Goal: Complete application form: Complete application form

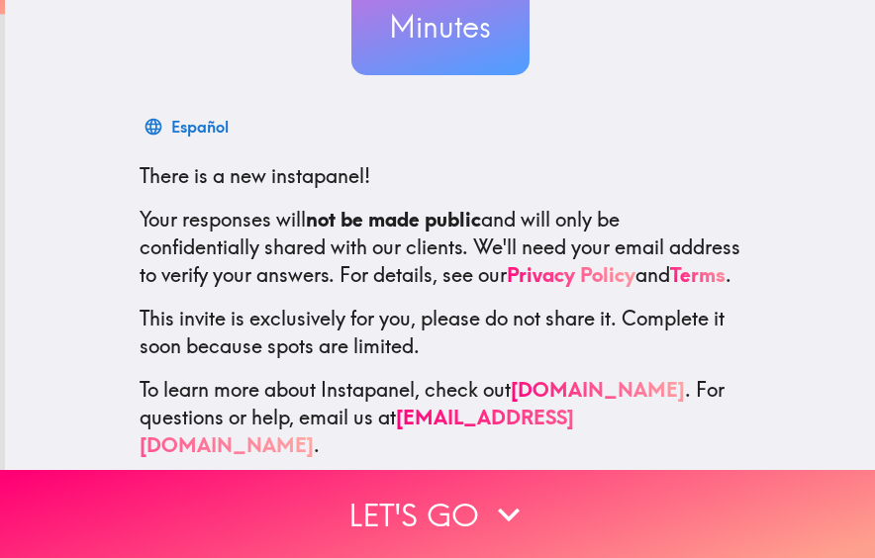
scroll to position [265, 0]
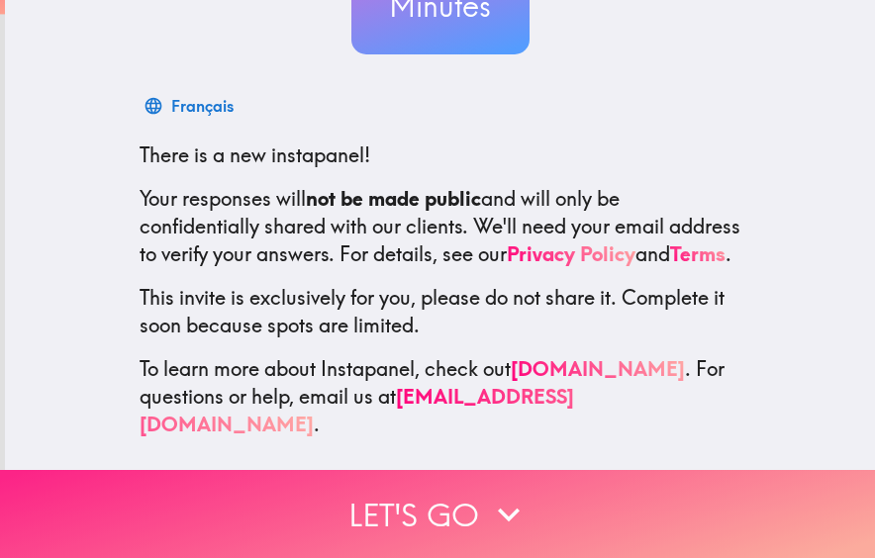
click at [615, 503] on button "Let's go" at bounding box center [437, 514] width 875 height 88
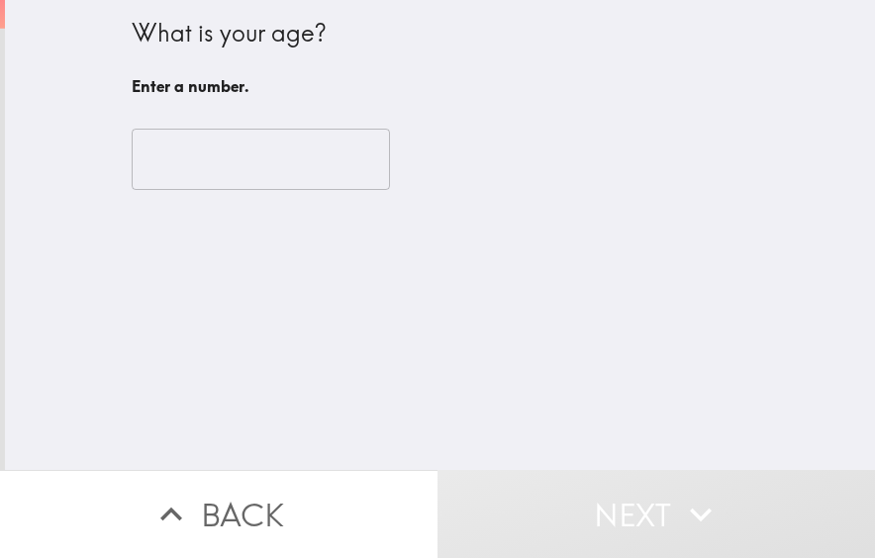
click at [274, 158] on input "number" at bounding box center [261, 159] width 258 height 61
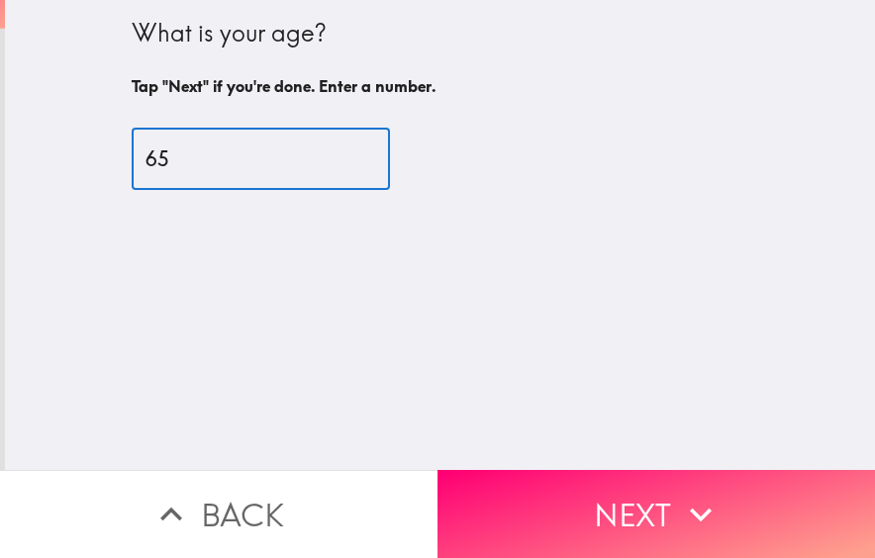
type input "65"
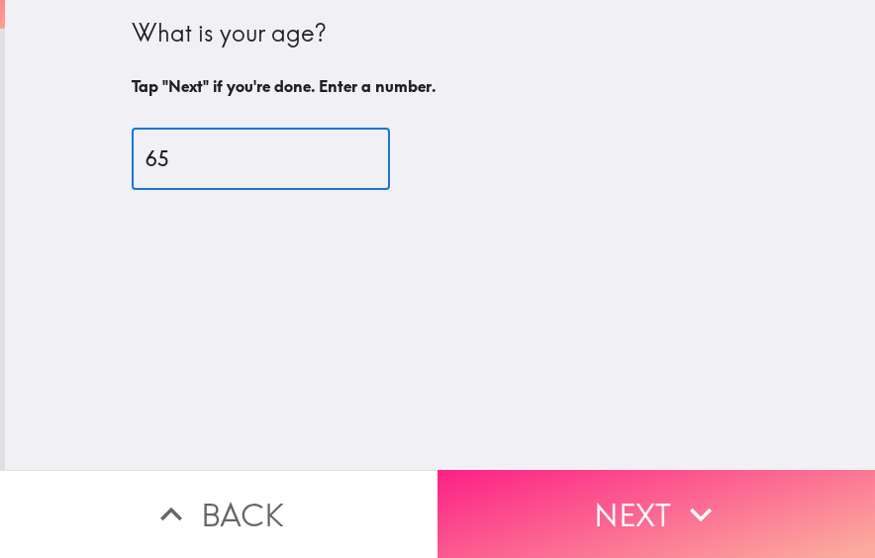
click at [632, 513] on button "Next" at bounding box center [655, 514] width 437 height 88
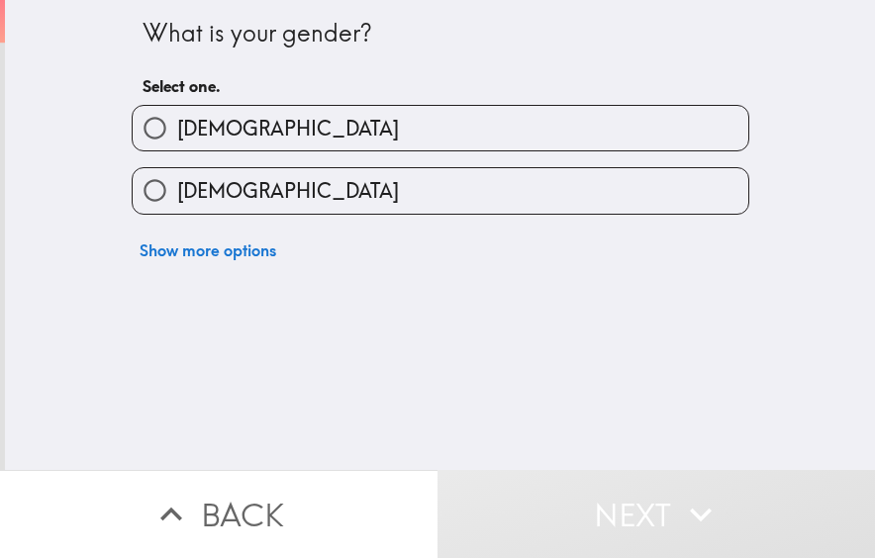
click at [421, 211] on label "[DEMOGRAPHIC_DATA]" at bounding box center [440, 190] width 615 height 45
click at [177, 211] on input "[DEMOGRAPHIC_DATA]" at bounding box center [155, 190] width 45 height 45
radio input "true"
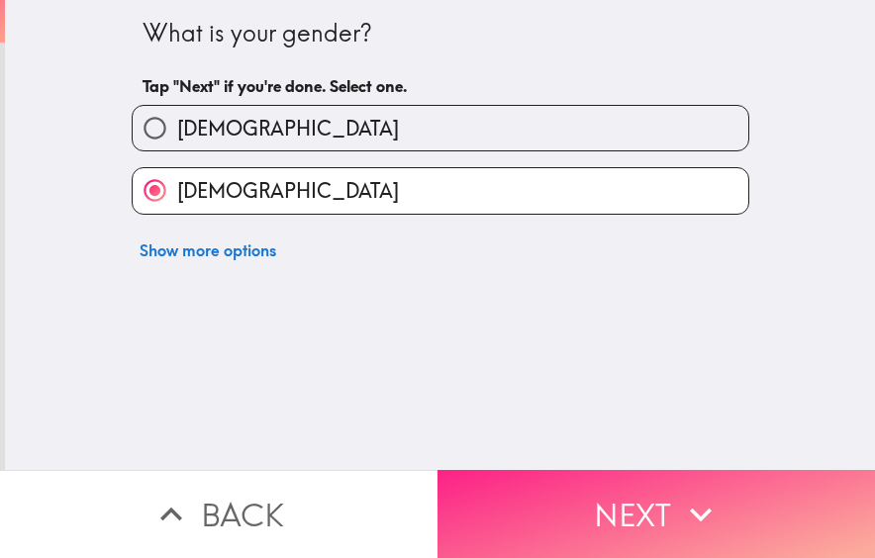
click at [652, 497] on button "Next" at bounding box center [655, 514] width 437 height 88
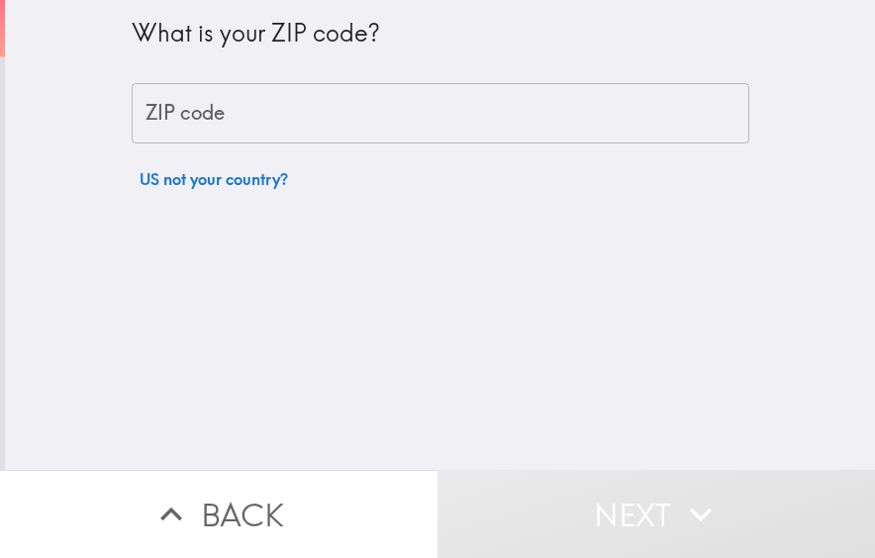
click at [407, 122] on input "ZIP code" at bounding box center [440, 113] width 617 height 61
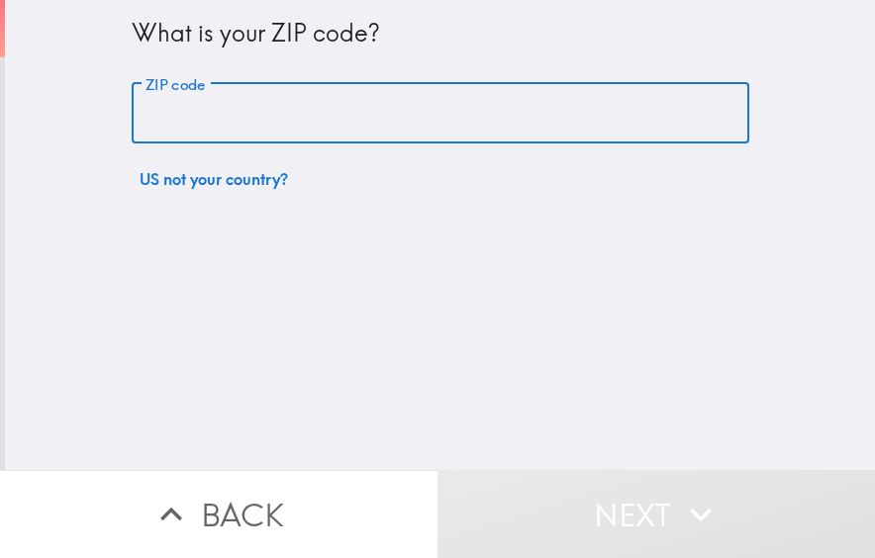
type input "57006"
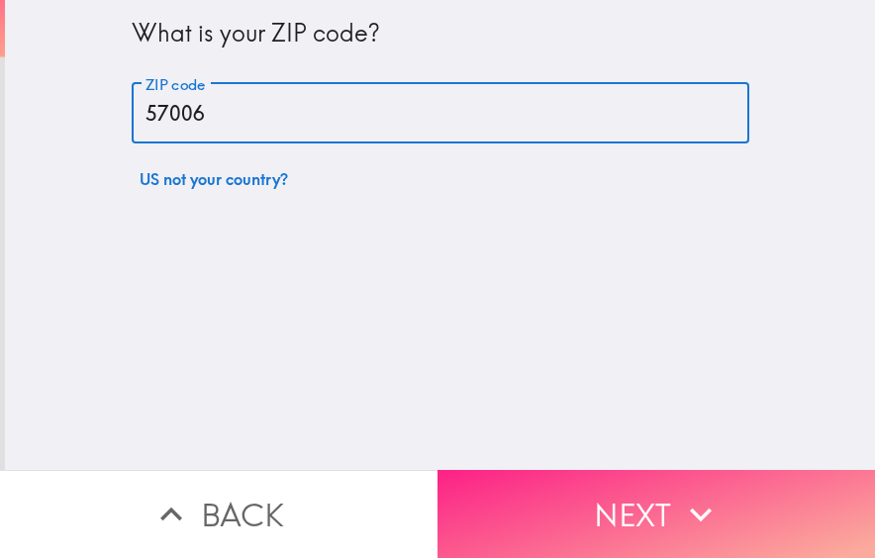
click at [621, 477] on button "Next" at bounding box center [655, 514] width 437 height 88
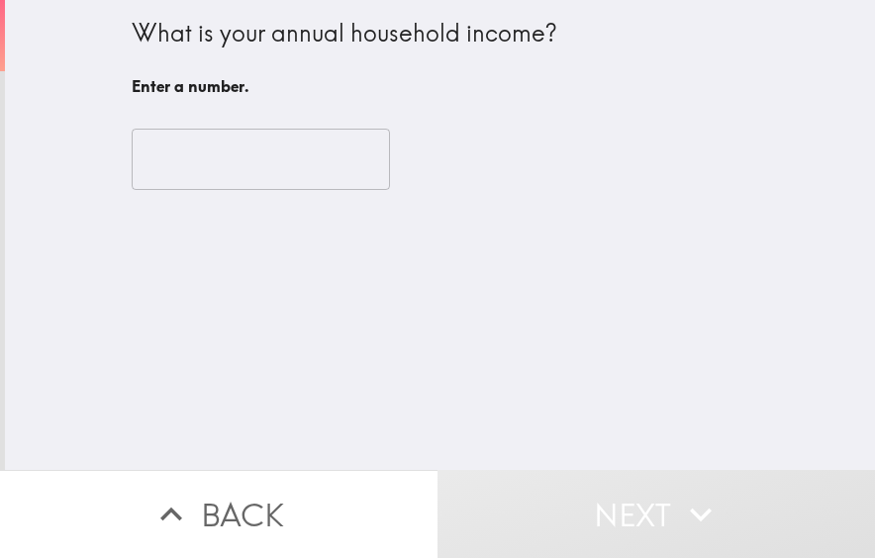
click at [305, 162] on input "number" at bounding box center [261, 159] width 258 height 61
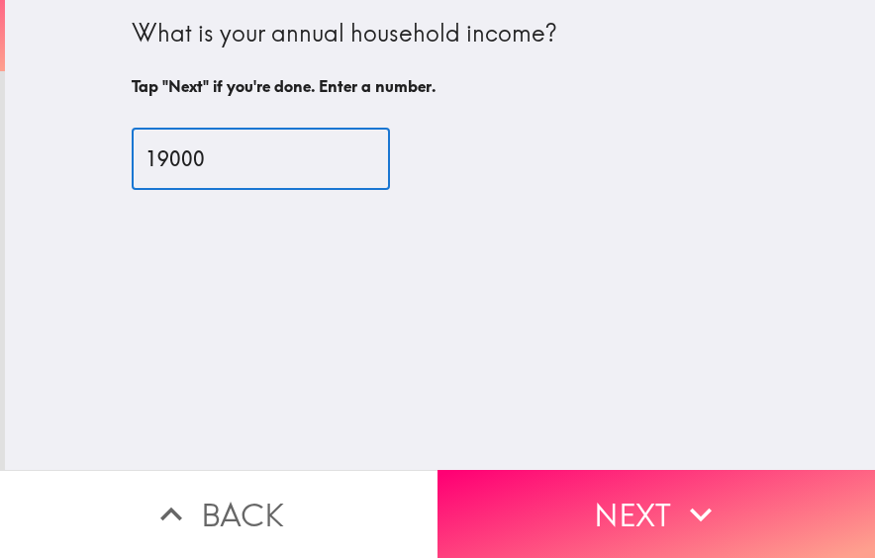
type input "19000"
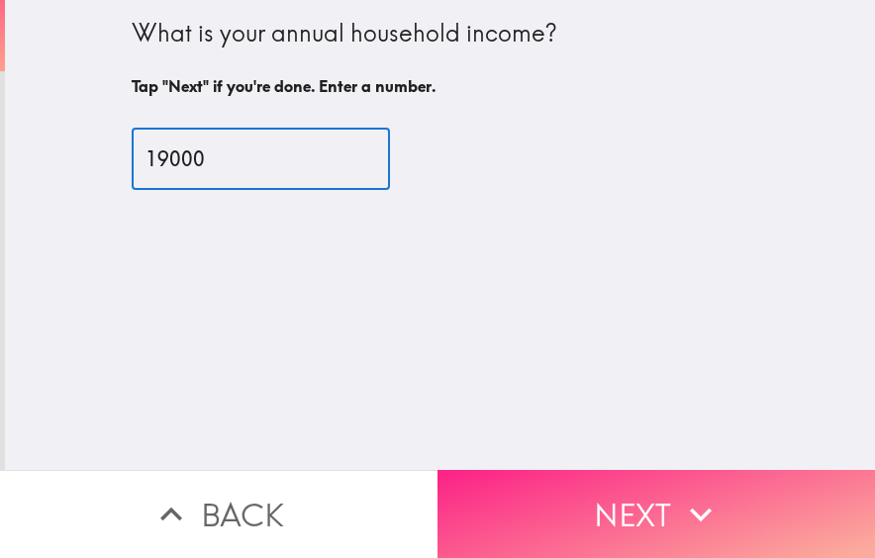
click at [704, 493] on icon "button" at bounding box center [701, 515] width 44 height 44
